Goal: Information Seeking & Learning: Learn about a topic

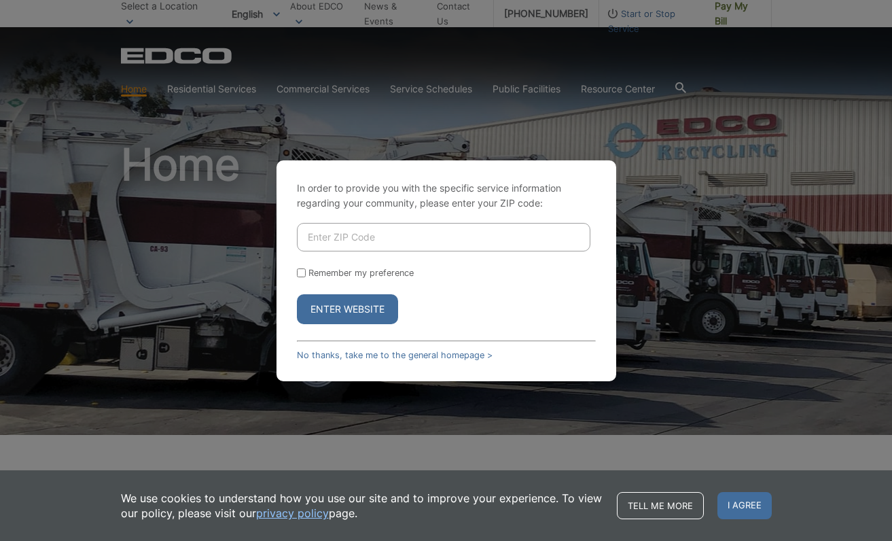
click at [324, 237] on input "Enter ZIP Code" at bounding box center [444, 237] width 294 height 29
click at [347, 237] on input "Enter ZIP Code" at bounding box center [444, 237] width 294 height 29
type input "92028"
click at [298, 271] on input "Remember my preference" at bounding box center [301, 272] width 9 height 9
checkbox input "true"
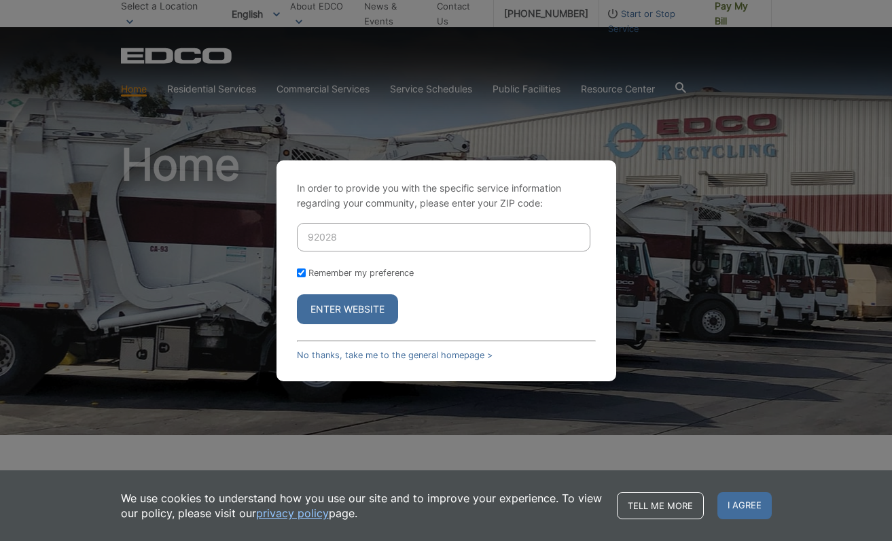
checkbox input "true"
click at [338, 311] on button "Enter Website" at bounding box center [347, 309] width 101 height 30
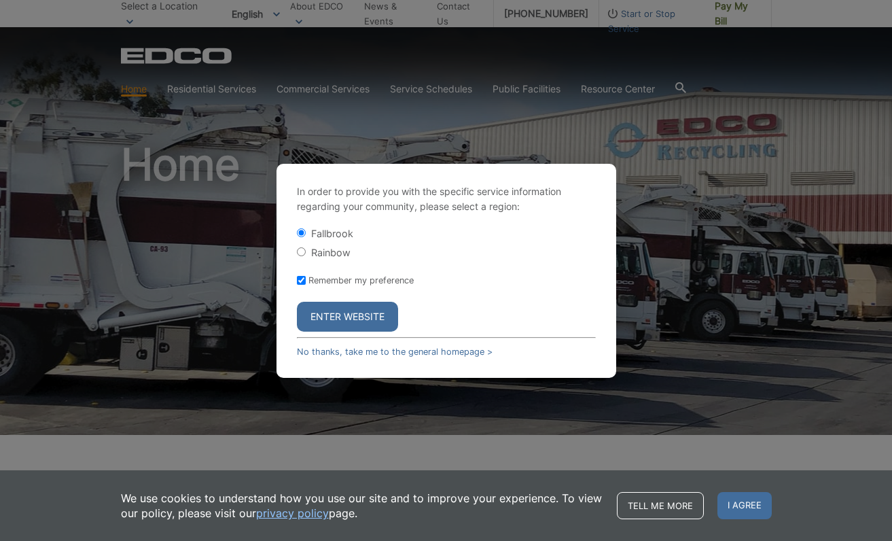
click at [343, 319] on button "Enter Website" at bounding box center [347, 317] width 101 height 30
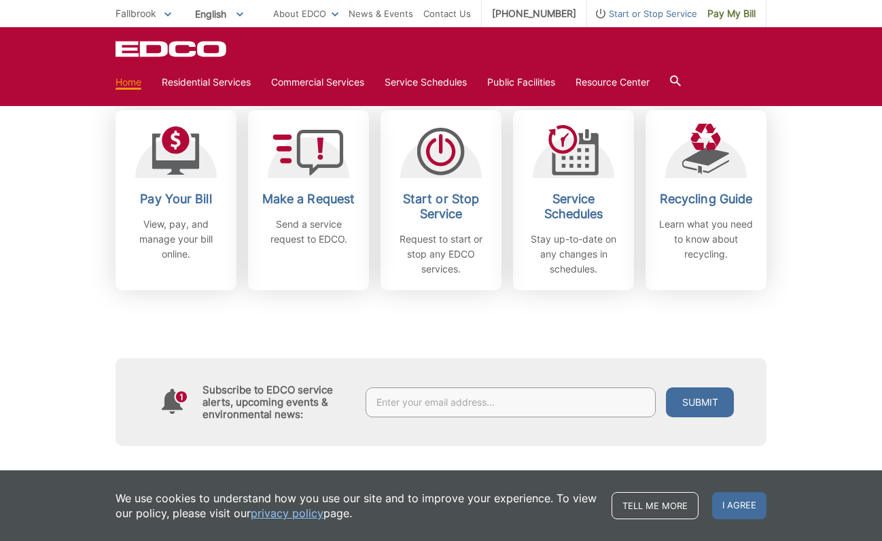
scroll to position [400, 0]
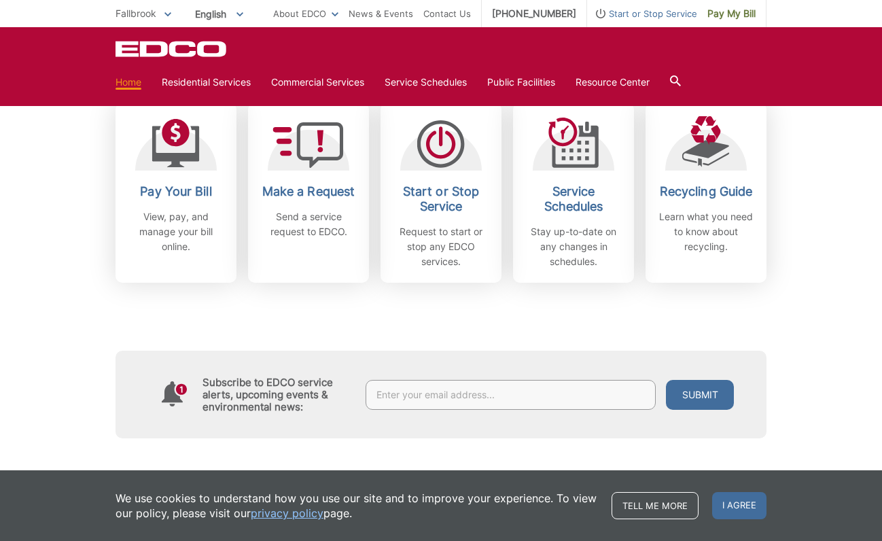
click at [709, 196] on h2 "Recycling Guide" at bounding box center [706, 191] width 101 height 15
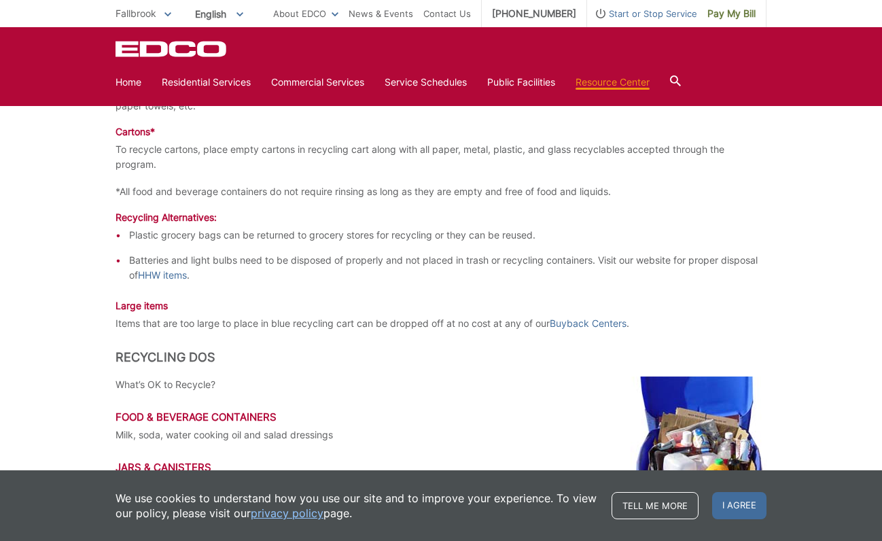
scroll to position [1596, 0]
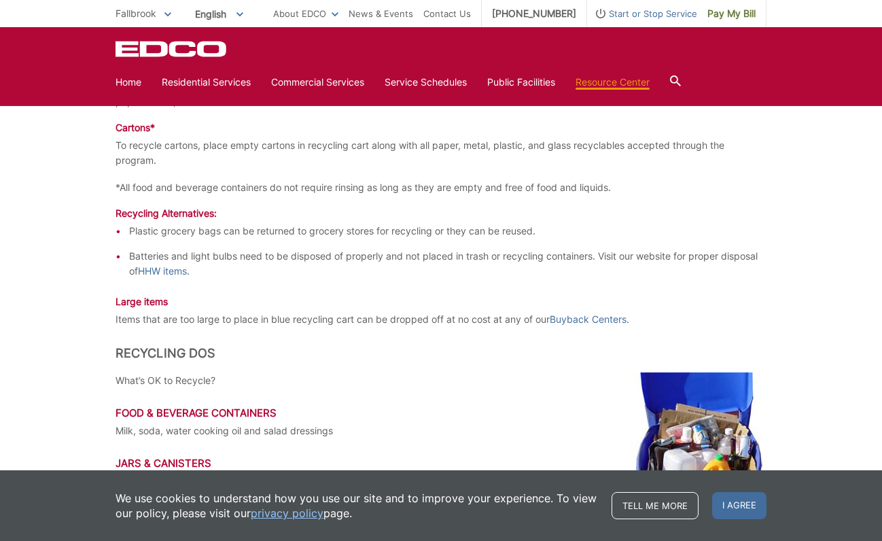
click at [165, 268] on link "HHW items" at bounding box center [162, 271] width 49 height 15
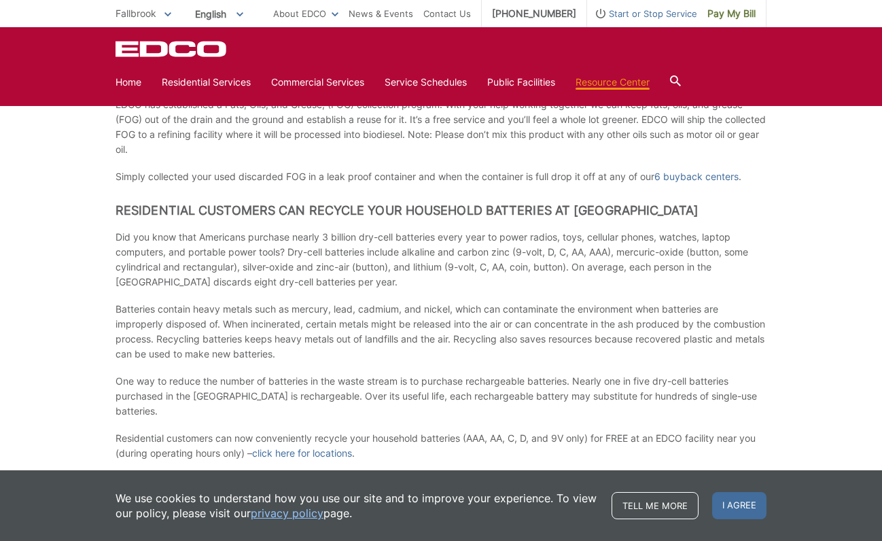
scroll to position [945, 0]
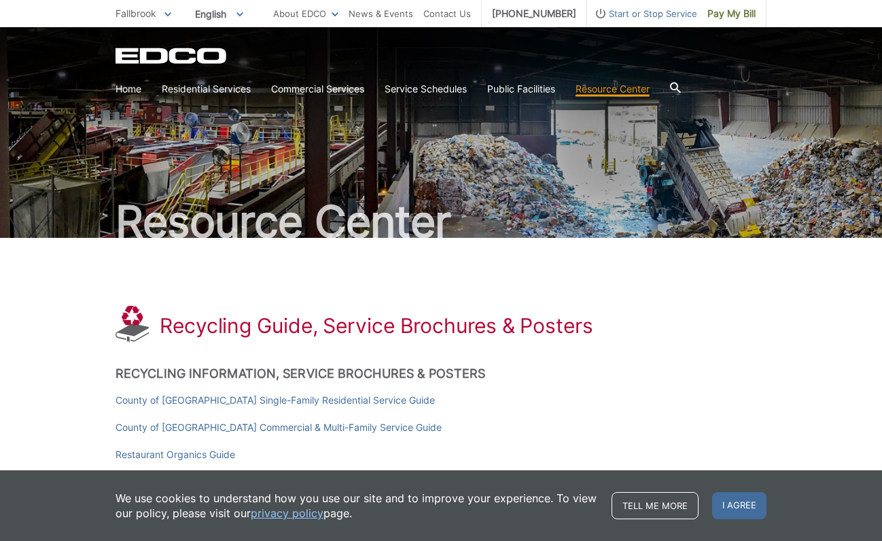
click at [212, 90] on link "Residential Services" at bounding box center [206, 89] width 89 height 15
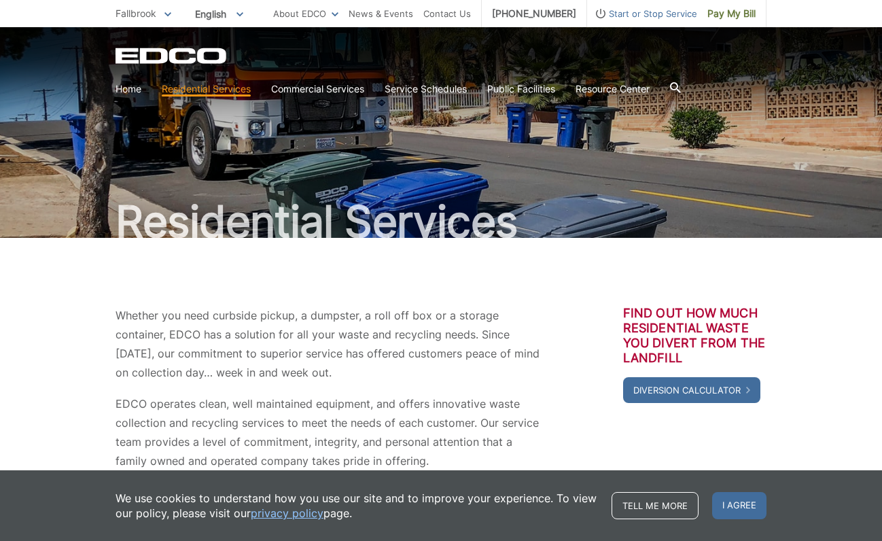
click at [208, 88] on link "Residential Services" at bounding box center [206, 89] width 89 height 15
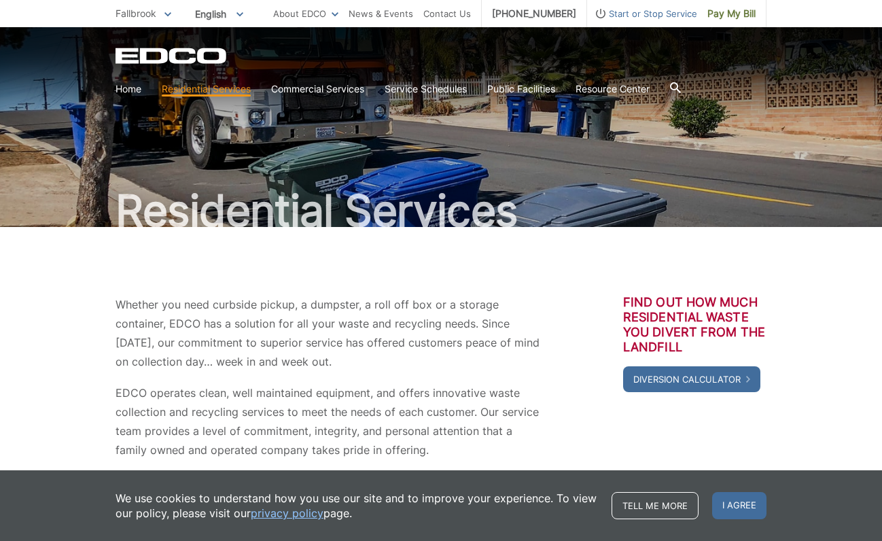
scroll to position [13, 0]
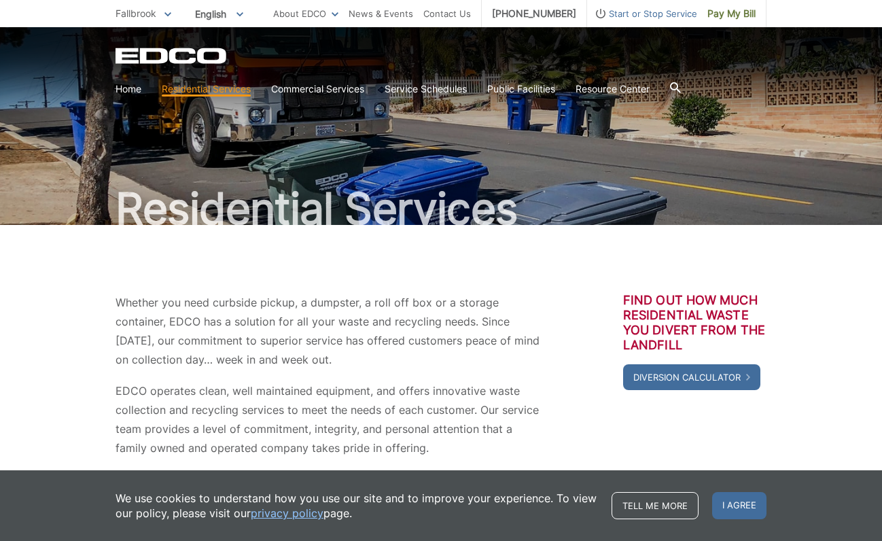
click at [0, 0] on link "Recycling" at bounding box center [0, 0] width 0 height 0
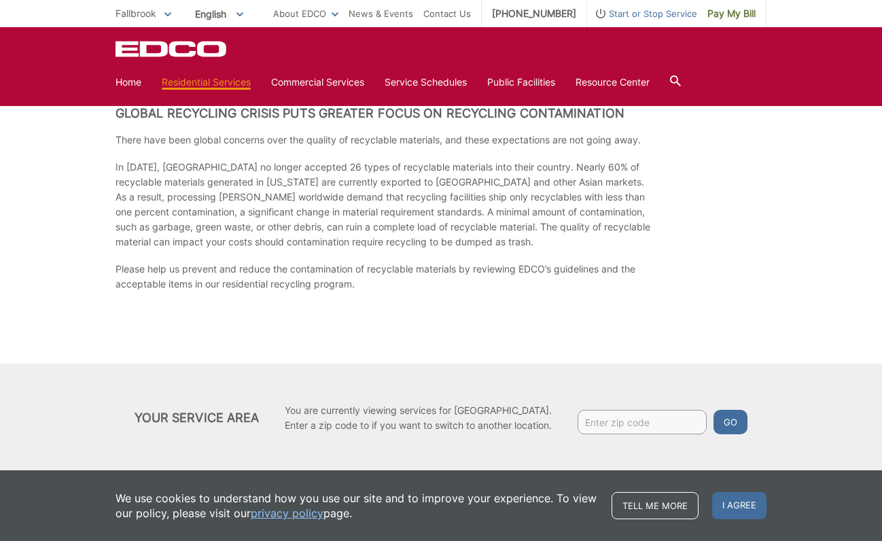
scroll to position [2205, 0]
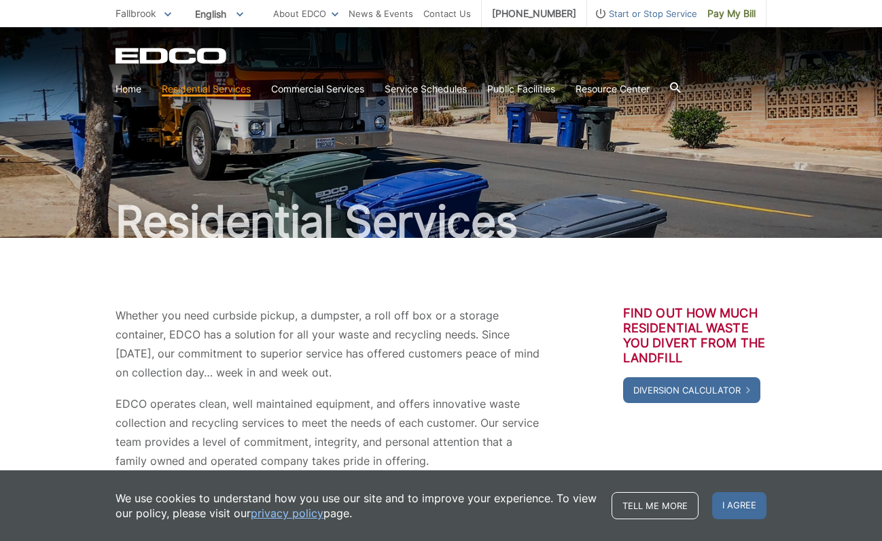
scroll to position [13, 0]
